Goal: Information Seeking & Learning: Learn about a topic

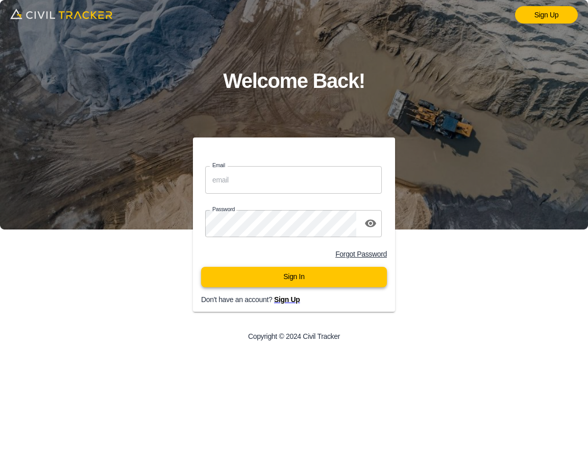
type input "[EMAIL_ADDRESS][DOMAIN_NAME]"
click at [326, 277] on button "Sign In" at bounding box center [294, 277] width 186 height 20
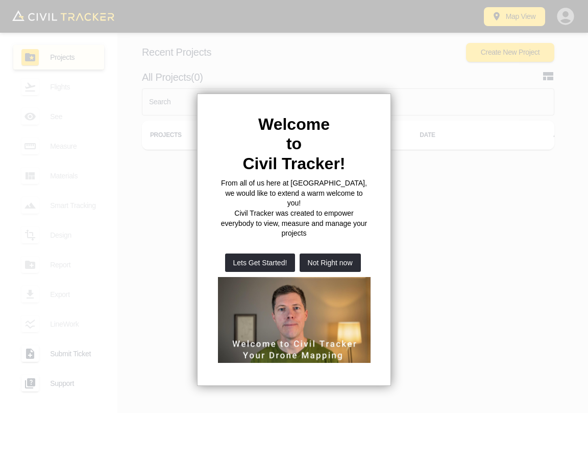
click at [325, 253] on button "Not Right now" at bounding box center [330, 262] width 61 height 18
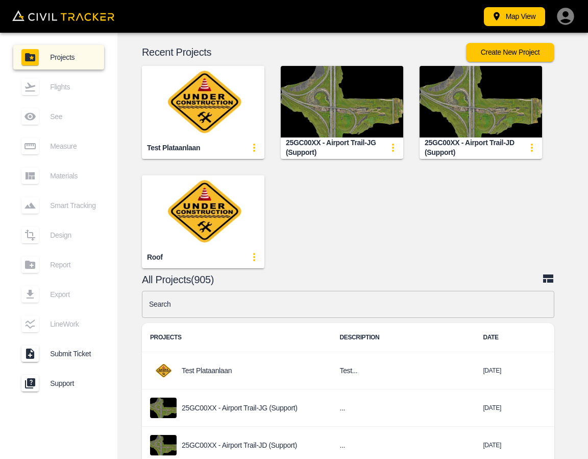
click at [297, 304] on input "text" at bounding box center [348, 304] width 413 height 27
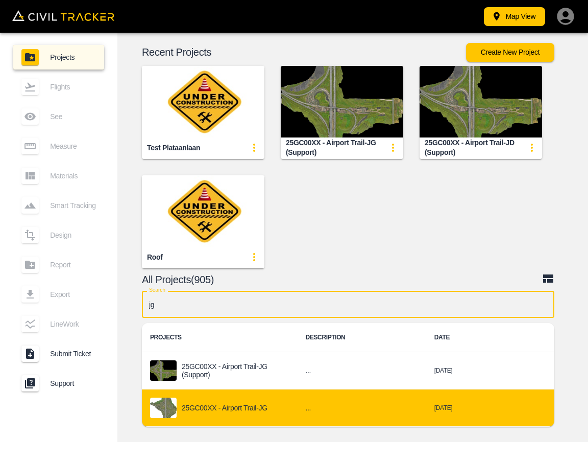
click at [259, 406] on p "25GC00XX - Airport Trail-JG" at bounding box center [225, 408] width 86 height 8
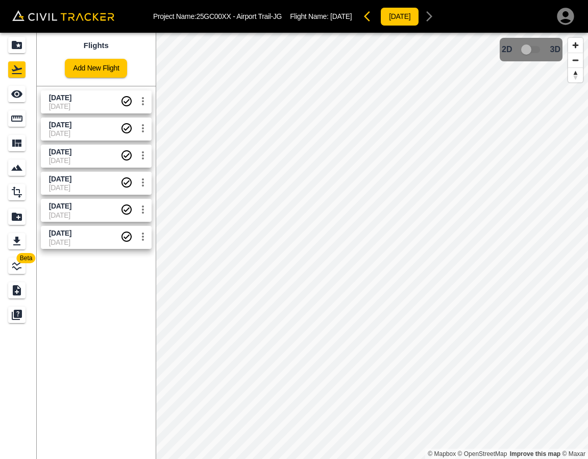
click at [67, 128] on span "[DATE]" at bounding box center [85, 125] width 72 height 10
click at [17, 100] on icon "See" at bounding box center [17, 94] width 12 height 12
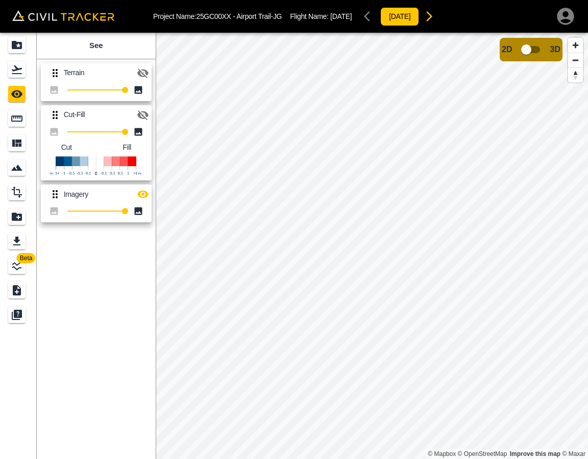
click at [141, 112] on icon "button" at bounding box center [143, 115] width 12 height 12
click at [143, 195] on icon "button" at bounding box center [142, 195] width 11 height 8
click at [140, 114] on icon "button" at bounding box center [143, 115] width 12 height 12
click at [13, 78] on link at bounding box center [18, 69] width 37 height 25
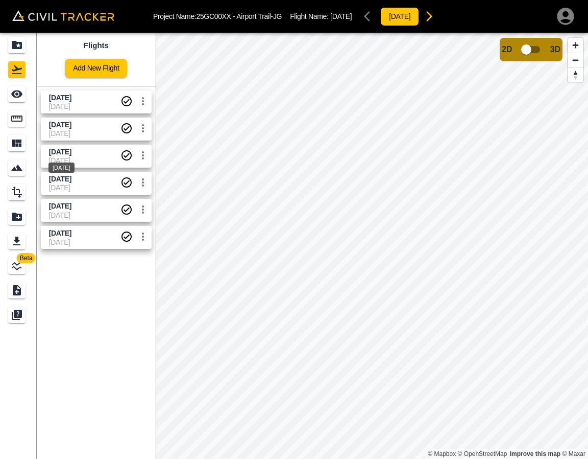
drag, startPoint x: 56, startPoint y: 155, endPoint x: 27, endPoint y: 113, distance: 50.3
click at [56, 154] on span "[DATE]" at bounding box center [60, 152] width 22 height 8
click at [16, 99] on icon "See" at bounding box center [17, 94] width 12 height 12
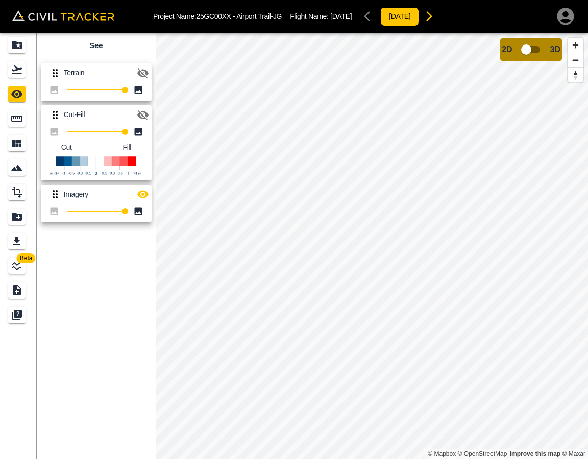
click at [143, 193] on icon "button" at bounding box center [142, 195] width 11 height 8
click at [145, 117] on icon "button" at bounding box center [142, 115] width 11 height 10
click at [35, 64] on img "button" at bounding box center [32, 60] width 7 height 7
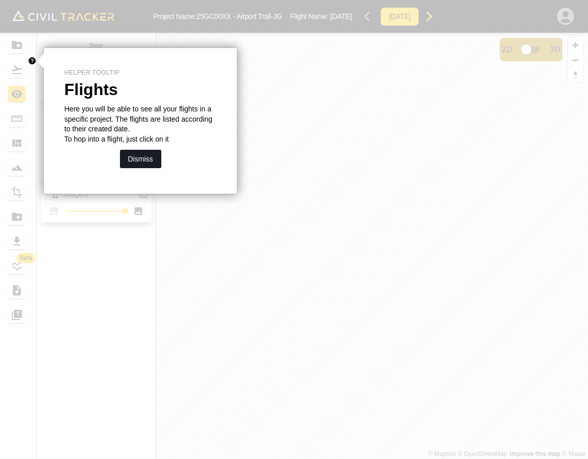
click at [145, 158] on button "Dismiss" at bounding box center [140, 159] width 41 height 18
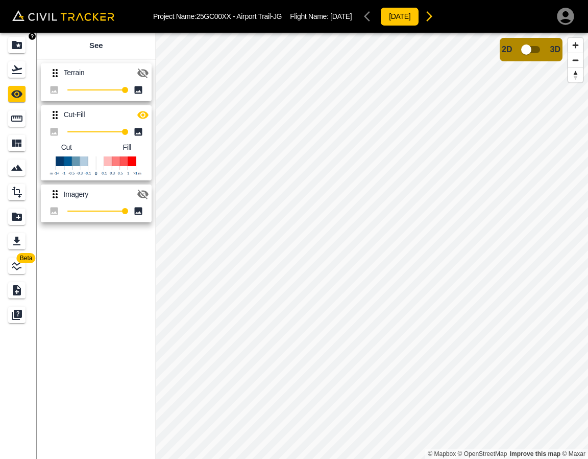
click at [22, 48] on icon "Projects" at bounding box center [17, 45] width 12 height 12
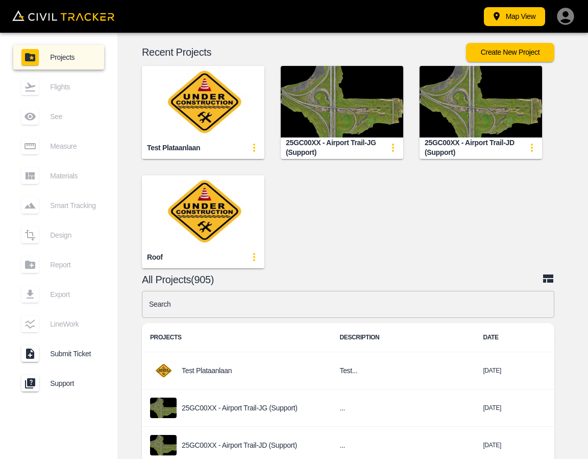
click at [273, 302] on input "text" at bounding box center [348, 304] width 413 height 27
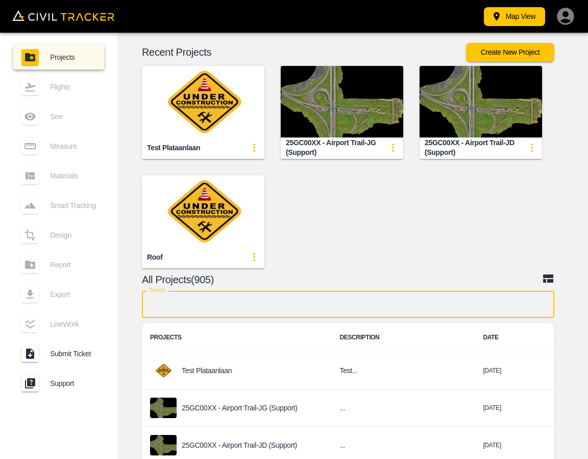
click at [293, 306] on input "text" at bounding box center [348, 304] width 413 height 27
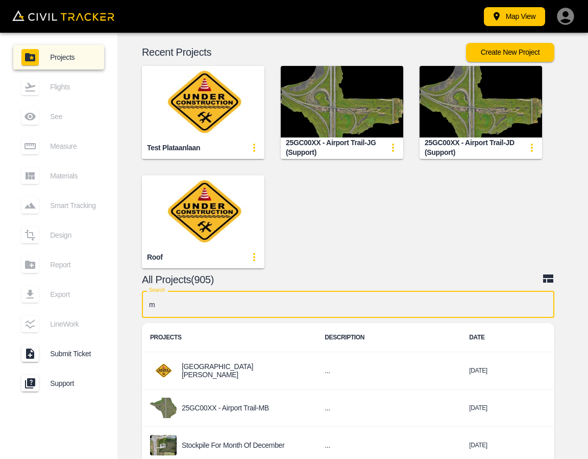
type input "mb"
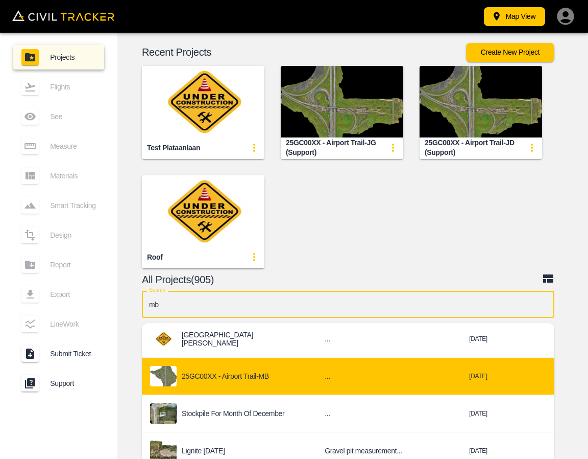
scroll to position [51, 0]
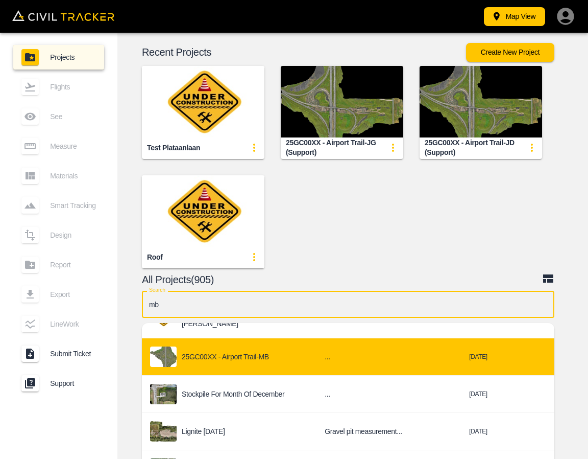
click at [259, 355] on p "25GC00XX - Airport Trail-MB" at bounding box center [225, 356] width 87 height 8
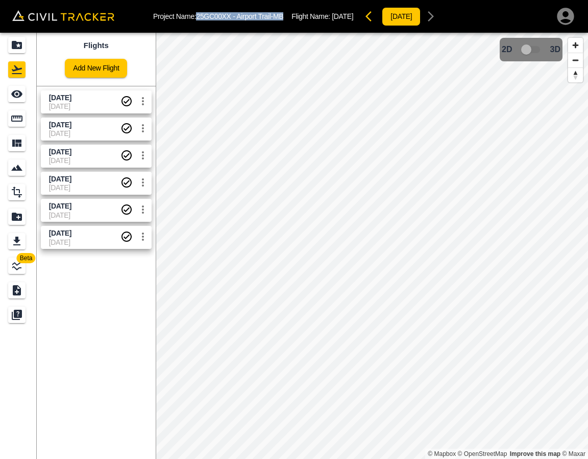
drag, startPoint x: 198, startPoint y: 14, endPoint x: 289, endPoint y: 18, distance: 91.0
click at [289, 18] on div "Project Name: 25GC00XX - Airport Trail-MB Flight Name: [DATE] [DATE]" at bounding box center [297, 16] width 288 height 20
copy p "25GC00XX - Airport Trail-MB"
click at [17, 48] on icon "Projects" at bounding box center [17, 45] width 10 height 8
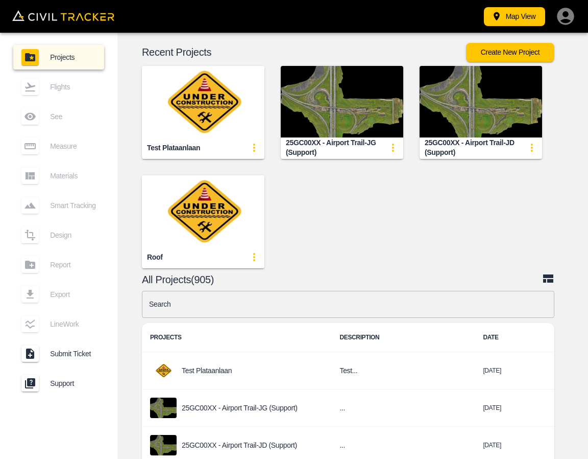
click at [286, 309] on input "text" at bounding box center [348, 304] width 413 height 27
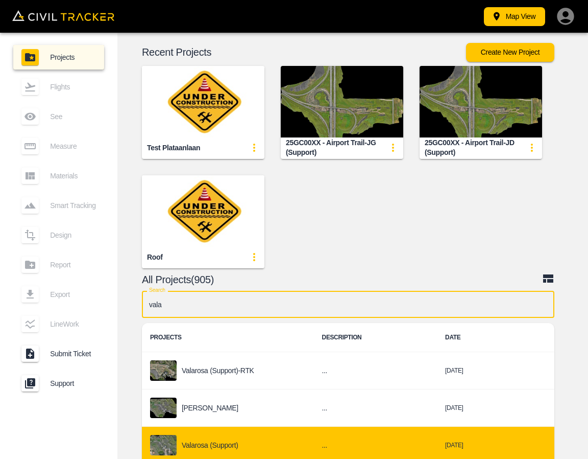
type input "vala"
click at [244, 444] on div "Valarosa (Support)" at bounding box center [228, 445] width 156 height 20
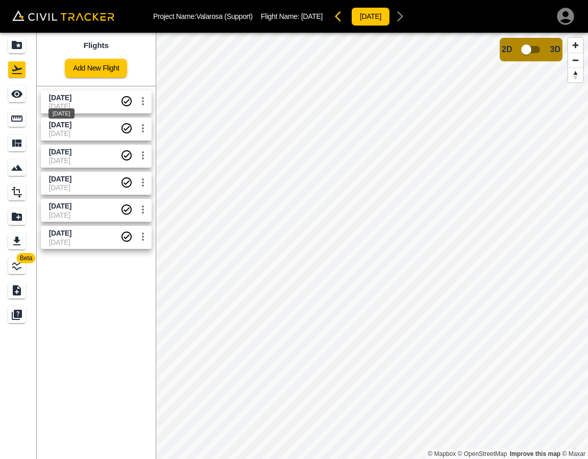
click at [50, 97] on span "[DATE]" at bounding box center [60, 97] width 22 height 8
click at [20, 99] on icon "See" at bounding box center [17, 94] width 12 height 12
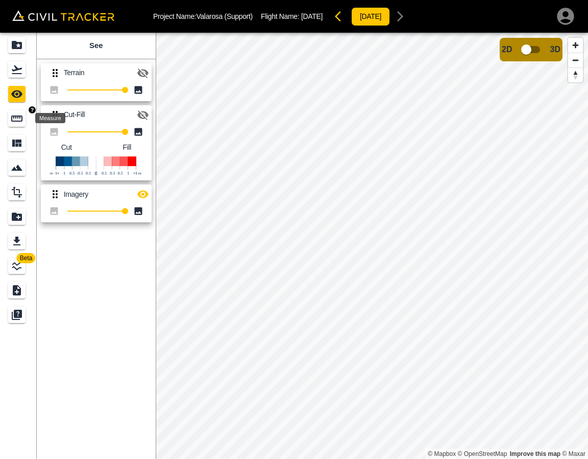
click at [19, 121] on icon "Measure" at bounding box center [16, 118] width 11 height 6
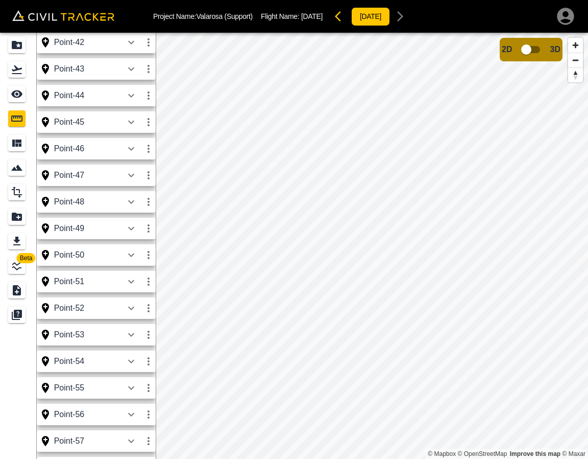
scroll to position [1852, 0]
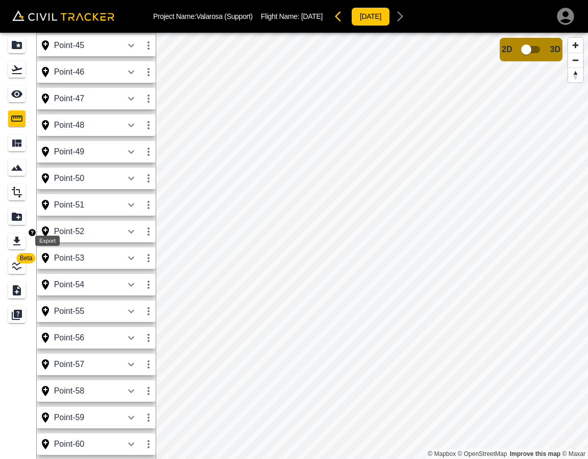
click at [25, 248] on div "Export" at bounding box center [16, 241] width 17 height 16
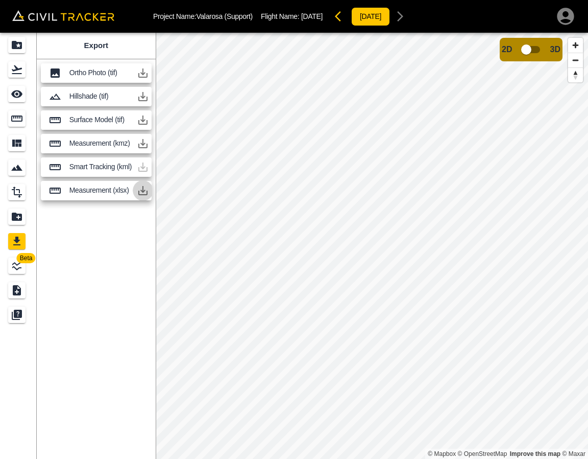
click at [142, 189] on icon "button" at bounding box center [143, 190] width 12 height 12
click at [147, 192] on icon "button" at bounding box center [142, 190] width 9 height 9
click at [115, 256] on div "Export Ortho Photo (tif) Hillshade (tif) Surface Model (tif) Measurement (kmz) …" at bounding box center [96, 246] width 119 height 426
click at [142, 148] on icon "button" at bounding box center [142, 143] width 9 height 9
click at [18, 73] on icon "Flights" at bounding box center [17, 69] width 12 height 12
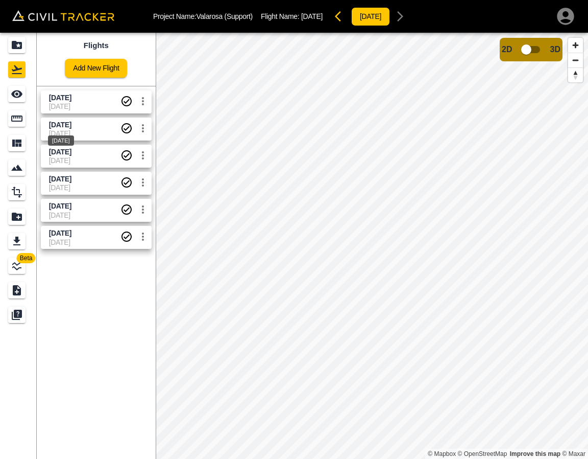
click at [61, 131] on div "[DATE]" at bounding box center [61, 137] width 28 height 18
click at [19, 117] on icon "Measure" at bounding box center [16, 118] width 11 height 6
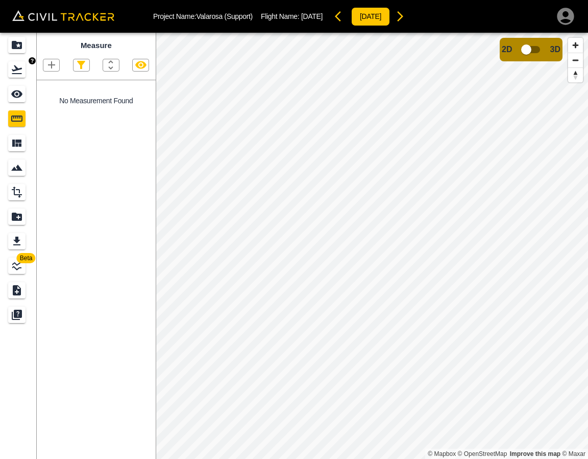
click at [29, 67] on link at bounding box center [18, 69] width 37 height 25
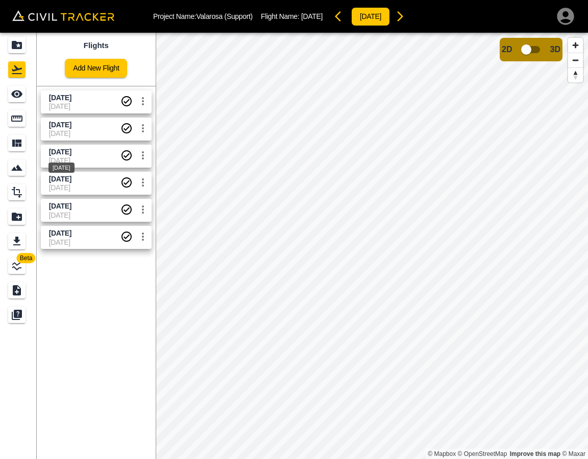
click at [72, 154] on span "[DATE]" at bounding box center [60, 152] width 22 height 8
click at [18, 115] on icon "Measure" at bounding box center [17, 118] width 12 height 12
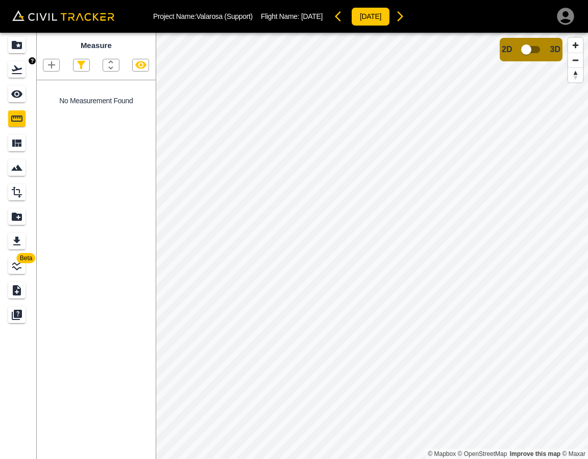
click at [19, 79] on link at bounding box center [18, 69] width 37 height 25
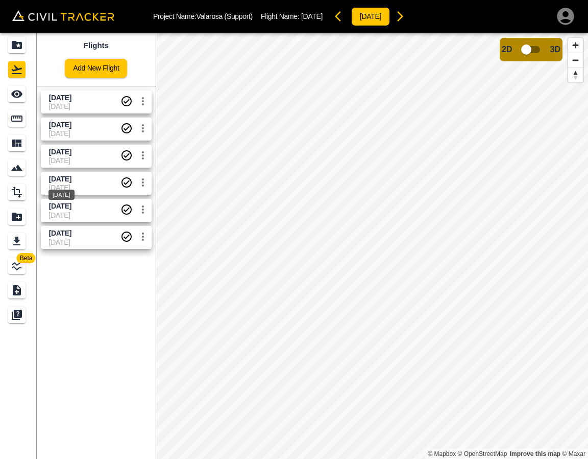
click at [58, 178] on span "[DATE]" at bounding box center [60, 179] width 22 height 8
click at [19, 90] on icon "See" at bounding box center [17, 94] width 12 height 12
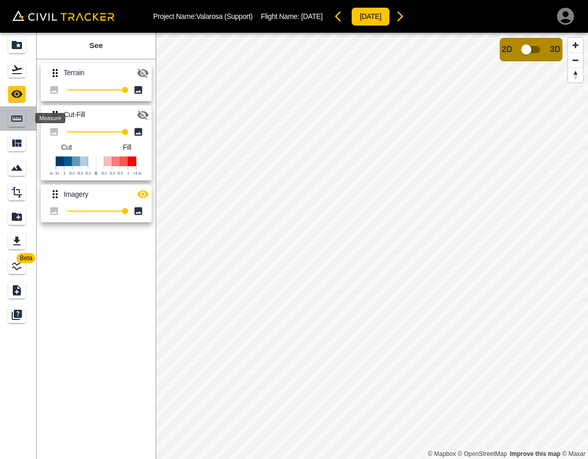
click at [22, 120] on icon "Measure" at bounding box center [16, 118] width 11 height 6
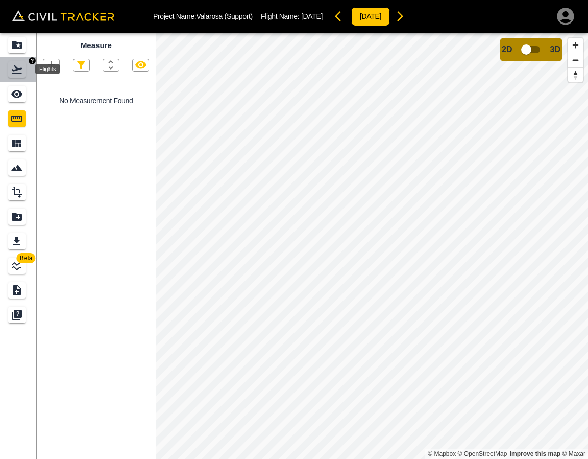
click at [14, 72] on icon "Flights" at bounding box center [17, 69] width 12 height 12
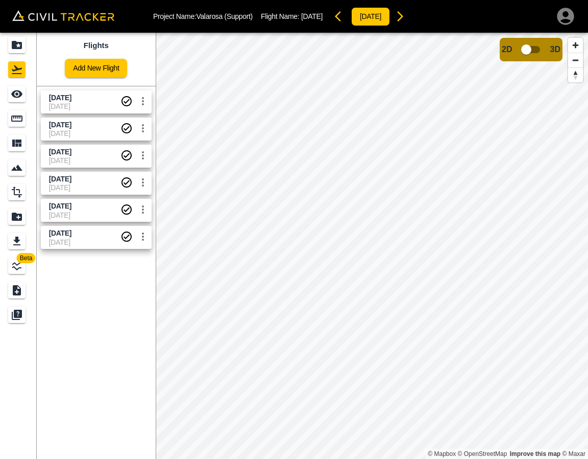
click at [61, 199] on link "[DATE] [DATE]" at bounding box center [96, 210] width 111 height 23
click at [20, 120] on icon "Measure" at bounding box center [17, 118] width 12 height 12
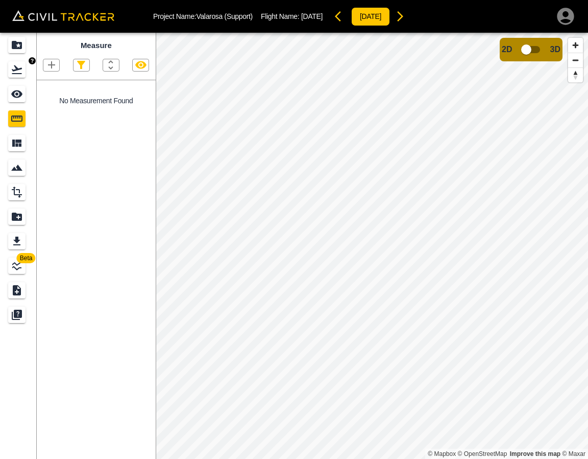
click at [14, 65] on icon "Flights" at bounding box center [17, 69] width 12 height 12
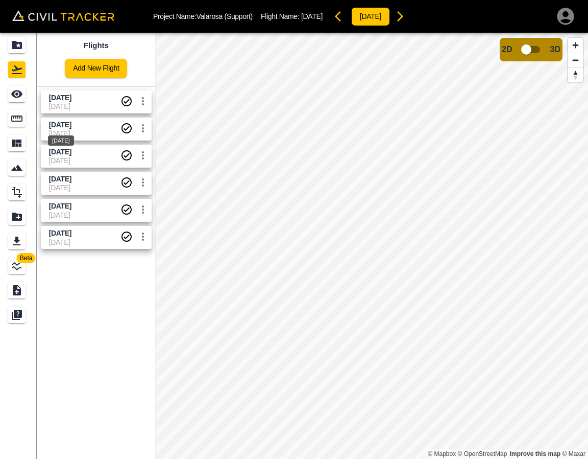
click at [50, 128] on span "[DATE]" at bounding box center [60, 125] width 22 height 8
click at [21, 120] on icon "Measure" at bounding box center [17, 118] width 12 height 12
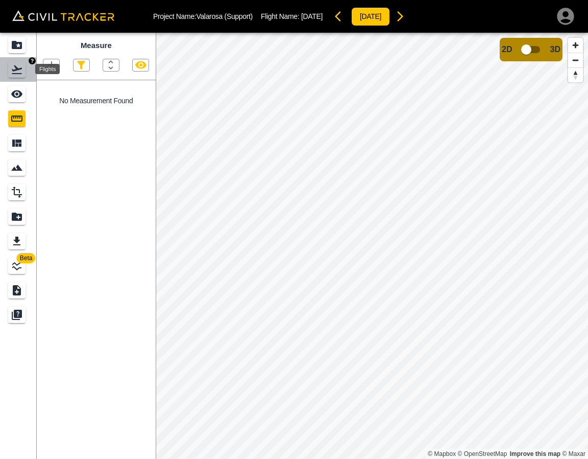
click at [19, 68] on icon "Flights" at bounding box center [17, 69] width 10 height 9
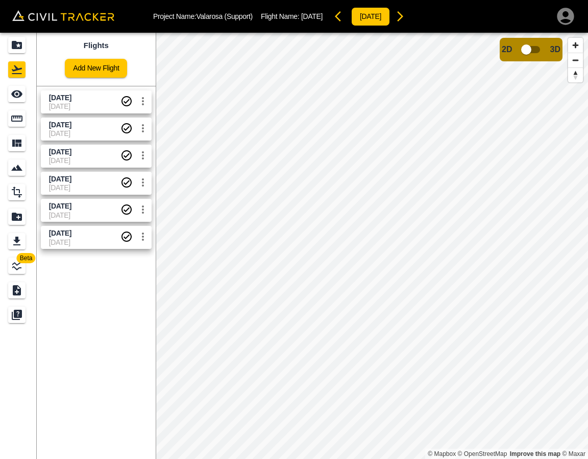
click at [62, 104] on span "[DATE]" at bounding box center [85, 106] width 72 height 8
click at [14, 124] on icon "Measure" at bounding box center [17, 118] width 12 height 12
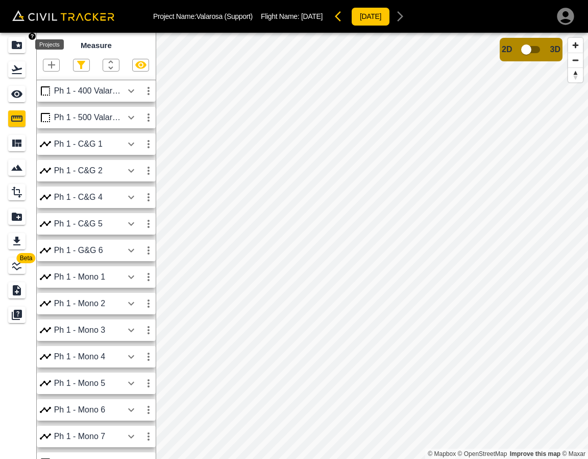
click at [9, 46] on div "Projects" at bounding box center [16, 45] width 17 height 16
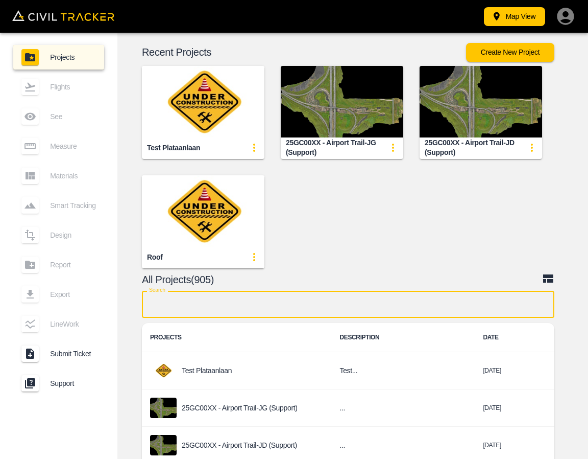
click at [259, 305] on input "text" at bounding box center [348, 304] width 413 height 27
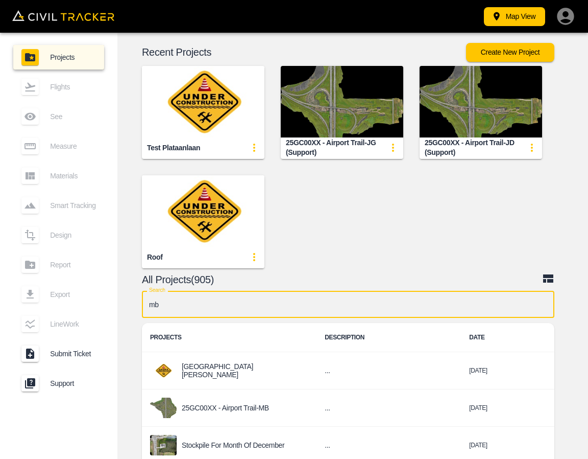
click at [310, 307] on input "mb" at bounding box center [348, 304] width 413 height 27
type input "m"
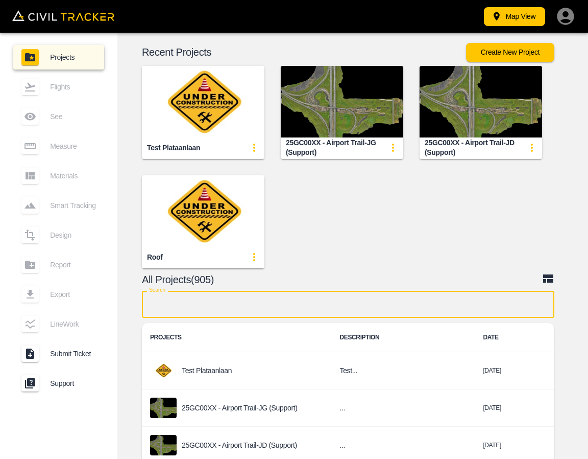
click at [251, 301] on input "text" at bounding box center [348, 304] width 413 height 27
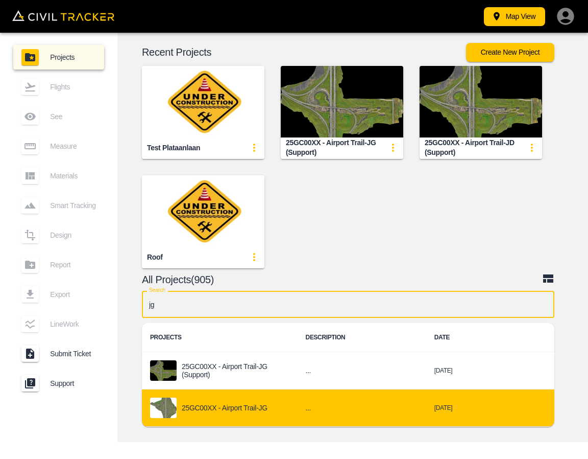
type input "jg"
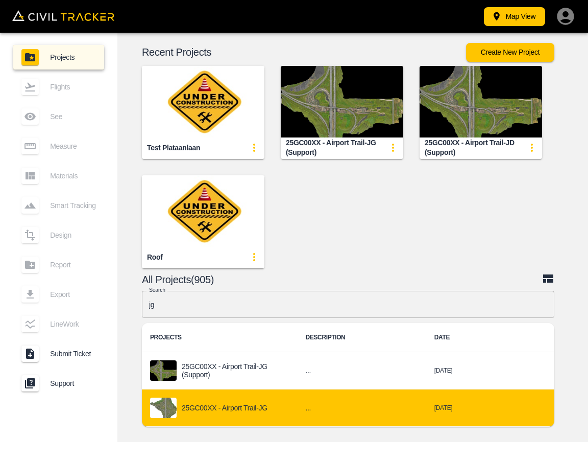
click at [240, 395] on td "25GC00XX - Airport Trail-JG" at bounding box center [220, 407] width 156 height 37
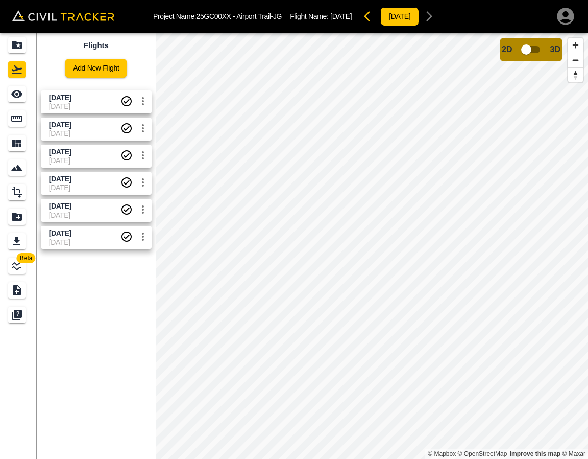
click at [72, 177] on span "[DATE]" at bounding box center [60, 179] width 22 height 8
click at [16, 100] on div "See" at bounding box center [16, 94] width 17 height 16
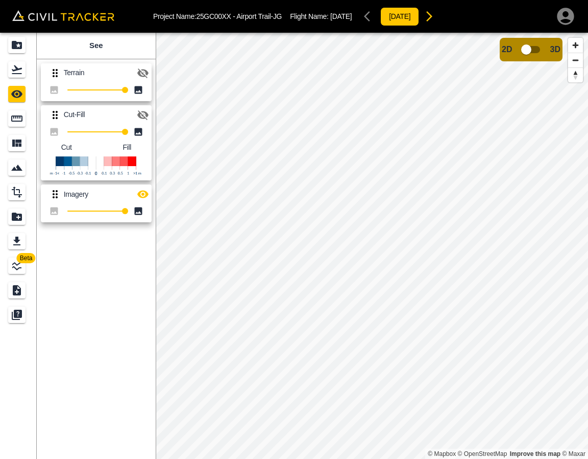
click at [144, 118] on icon "button" at bounding box center [143, 115] width 12 height 12
click at [145, 182] on div "Imagery 100" at bounding box center [94, 201] width 115 height 42
click at [143, 189] on icon "button" at bounding box center [143, 194] width 12 height 12
click at [20, 69] on icon "Flights" at bounding box center [17, 69] width 12 height 12
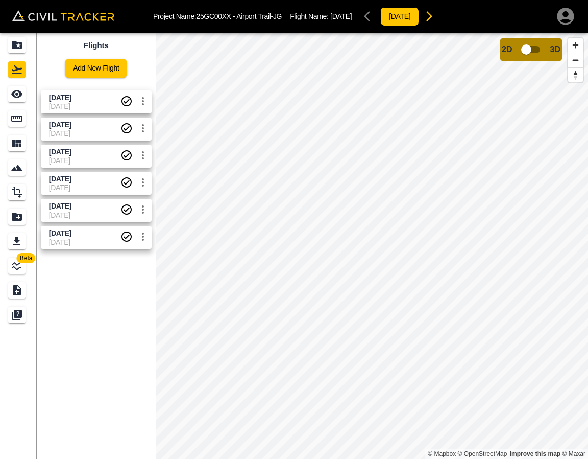
click at [81, 155] on span "[DATE]" at bounding box center [85, 152] width 72 height 10
click at [15, 90] on icon "See" at bounding box center [16, 94] width 11 height 8
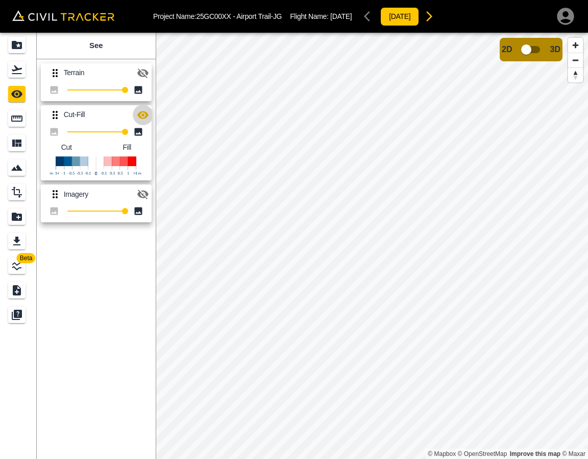
click at [144, 113] on icon "button" at bounding box center [143, 115] width 12 height 12
click at [29, 68] on link at bounding box center [18, 69] width 37 height 25
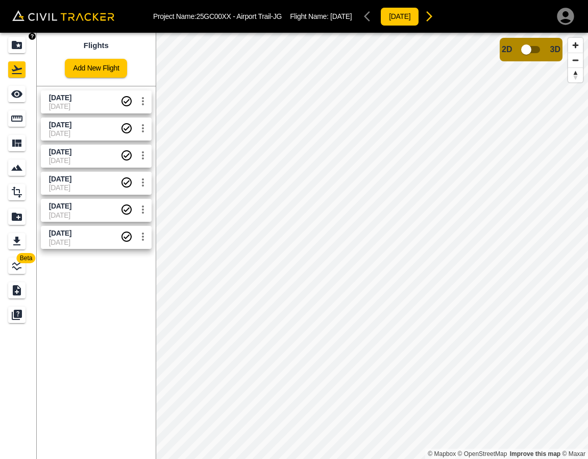
click at [17, 44] on icon "Projects" at bounding box center [17, 45] width 12 height 12
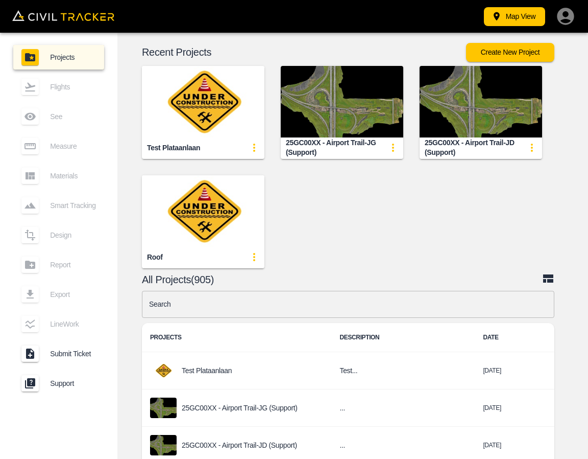
click at [235, 311] on input "text" at bounding box center [348, 304] width 413 height 27
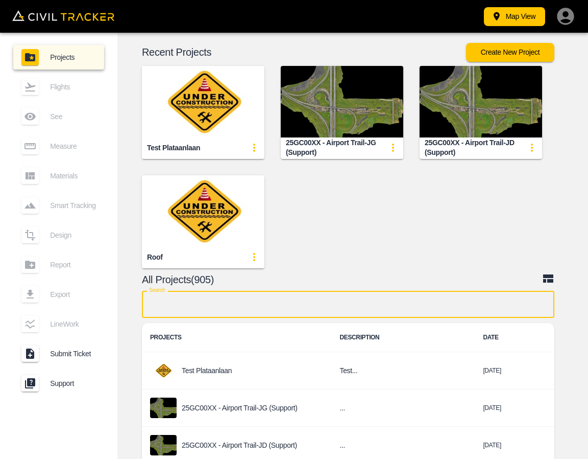
click at [238, 302] on input "text" at bounding box center [348, 304] width 413 height 27
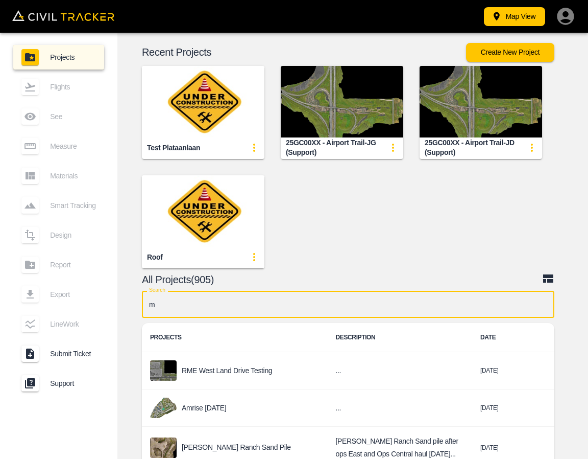
type input "mb"
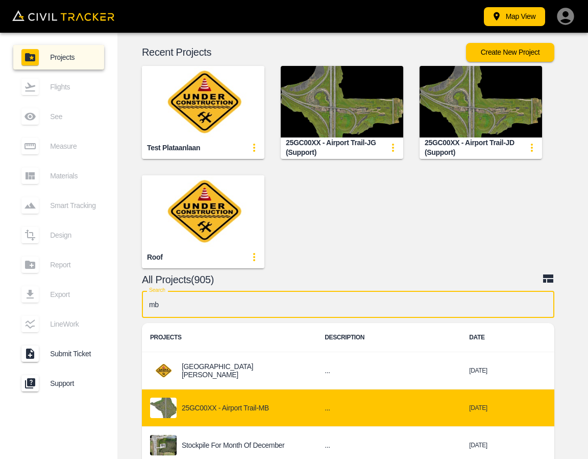
click at [259, 410] on p "25GC00XX - Airport Trail-MB" at bounding box center [225, 408] width 87 height 8
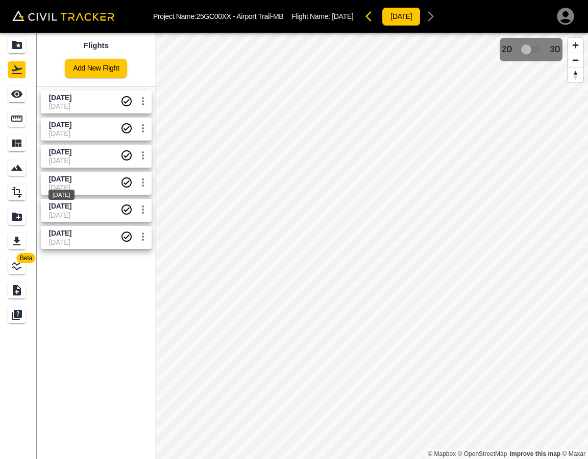
click at [69, 177] on span "[DATE]" at bounding box center [60, 179] width 22 height 8
click at [25, 94] on div "See" at bounding box center [16, 94] width 17 height 16
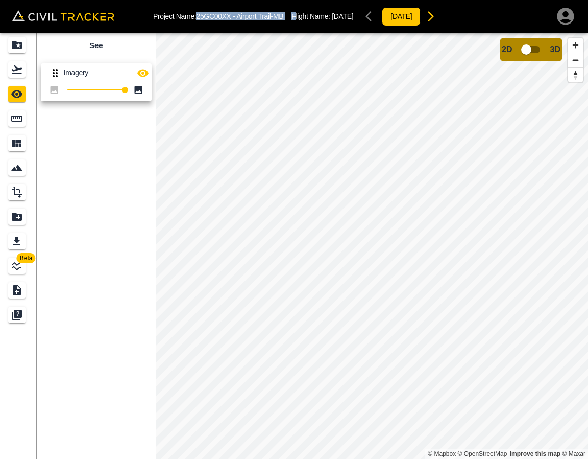
drag, startPoint x: 198, startPoint y: 14, endPoint x: 296, endPoint y: 15, distance: 98.6
click at [296, 15] on div "Project Name: 25GC00XX - Airport Trail-MB Flight Name: [DATE] [DATE]" at bounding box center [297, 16] width 288 height 20
copy div "25GC00XX - Airport Trail-MB F"
click at [215, 22] on div "Project Name: 25GC00XX - Airport Trail-MB Flight Name: [DATE] [DATE]" at bounding box center [297, 16] width 288 height 20
drag, startPoint x: 206, startPoint y: 17, endPoint x: 285, endPoint y: 14, distance: 78.7
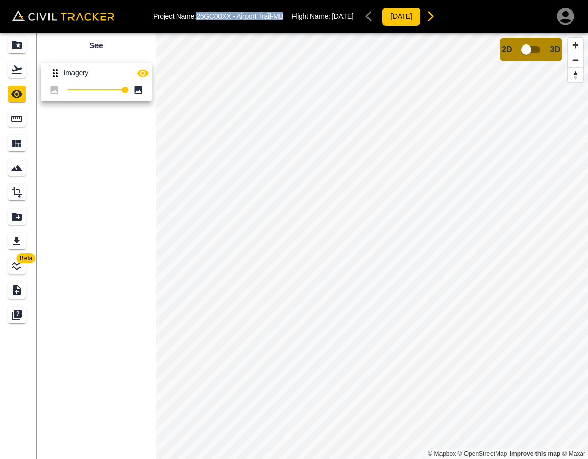
click at [283, 14] on p "Project Name: 25GC00XX - Airport Trail-MB" at bounding box center [218, 16] width 130 height 8
copy p "25GC00XX - Airport Trail-MB"
click at [15, 74] on icon "Flights" at bounding box center [17, 69] width 10 height 9
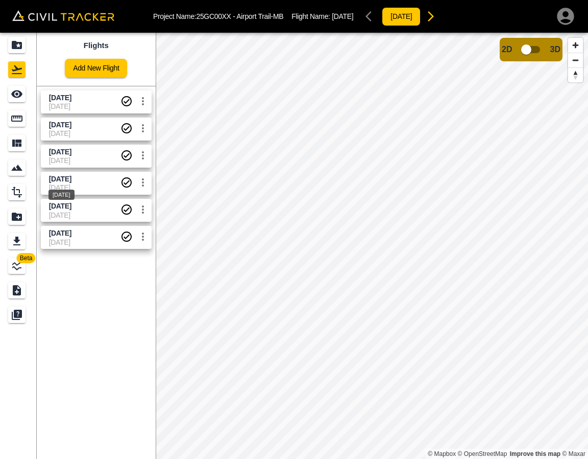
drag, startPoint x: 73, startPoint y: 182, endPoint x: 40, endPoint y: 135, distance: 57.1
click at [72, 181] on span "[DATE]" at bounding box center [60, 179] width 22 height 8
click at [11, 93] on icon "See" at bounding box center [17, 94] width 12 height 12
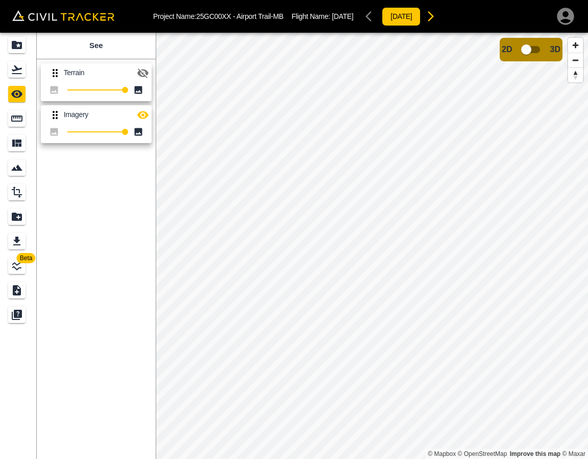
click at [140, 73] on icon "button" at bounding box center [143, 73] width 12 height 12
click at [147, 116] on icon "button" at bounding box center [142, 115] width 11 height 8
click at [23, 46] on div "Projects" at bounding box center [16, 45] width 17 height 16
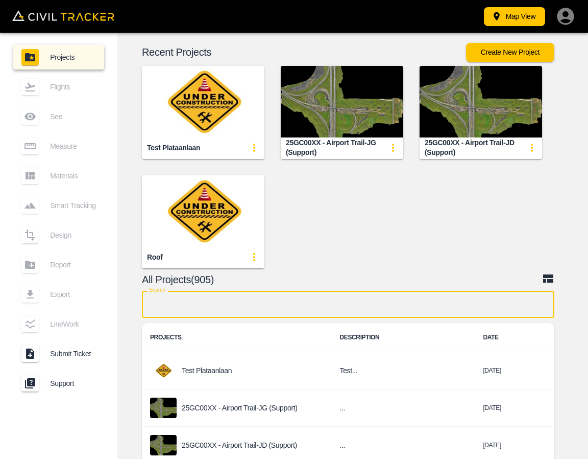
click at [250, 308] on input "text" at bounding box center [348, 304] width 413 height 27
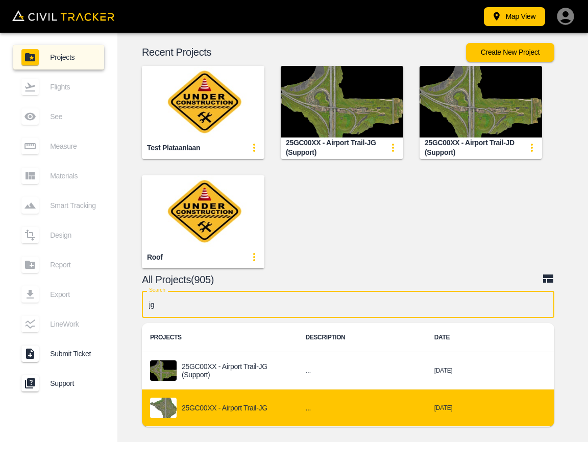
type input "jg"
click at [238, 401] on div "25GC00XX - Airport Trail-JG" at bounding box center [219, 407] width 139 height 20
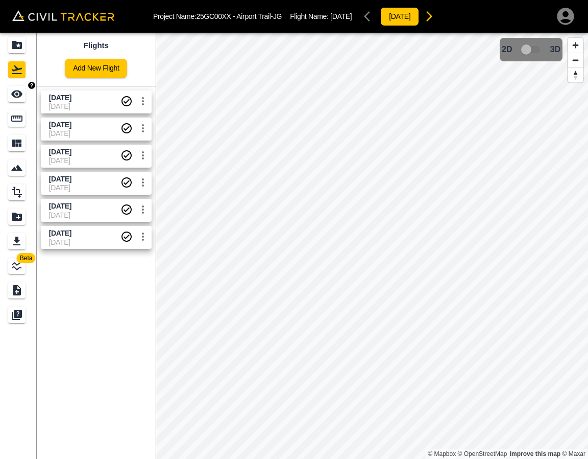
drag, startPoint x: 16, startPoint y: 94, endPoint x: 26, endPoint y: 96, distance: 9.8
click at [16, 94] on icon "See" at bounding box center [16, 94] width 11 height 8
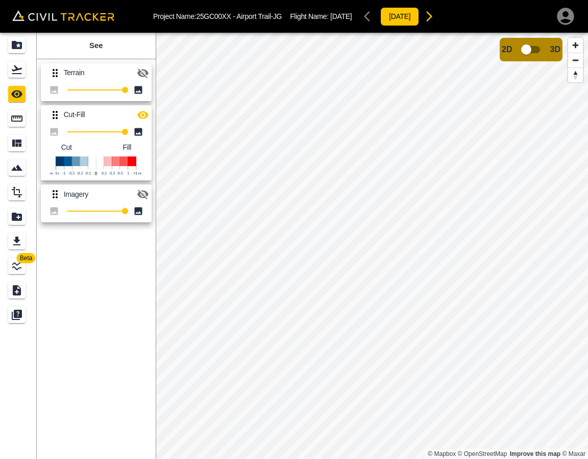
click at [140, 70] on icon "button" at bounding box center [142, 73] width 11 height 10
click at [140, 112] on icon "button" at bounding box center [142, 115] width 11 height 8
click at [31, 61] on img "button" at bounding box center [32, 60] width 7 height 7
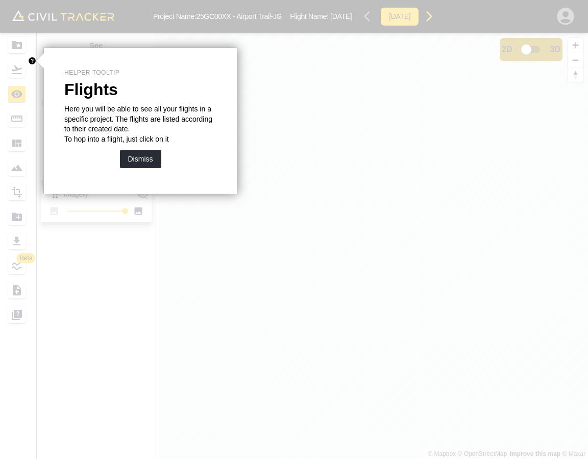
click at [24, 55] on div at bounding box center [14, 229] width 29 height 459
